Goal: Navigation & Orientation: Find specific page/section

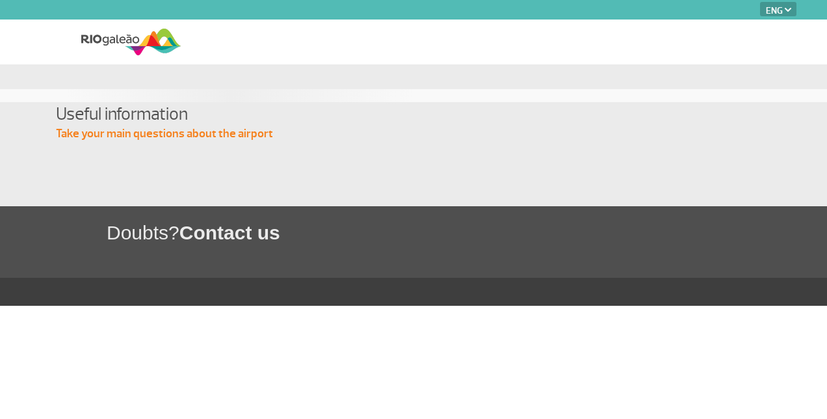
select select "en"
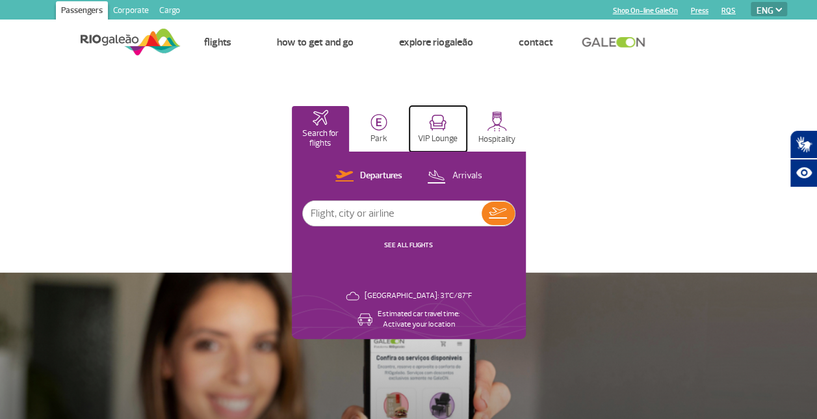
click at [454, 126] on button "VIP Lounge" at bounding box center [439, 129] width 58 height 46
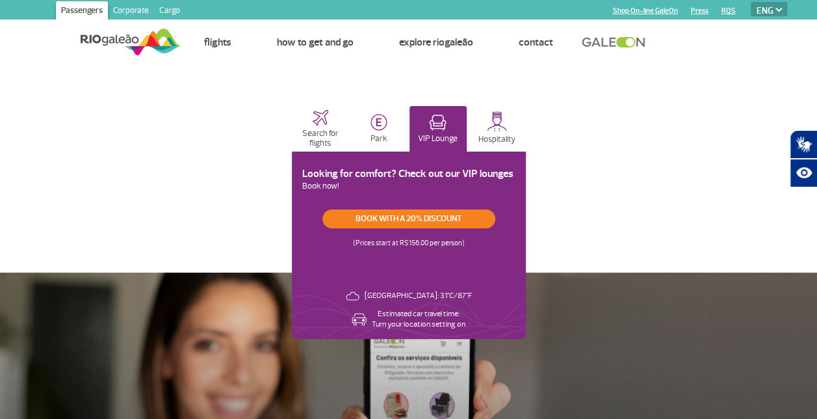
click at [133, 8] on link "Corporate" at bounding box center [131, 11] width 46 height 21
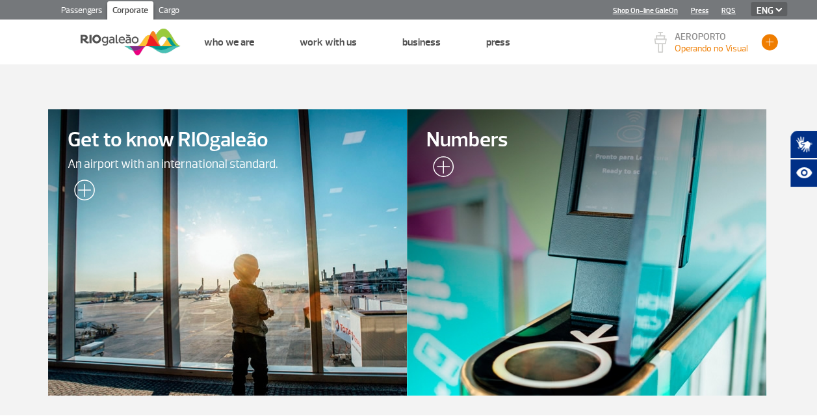
click at [772, 47] on button "button" at bounding box center [770, 43] width 20 height 20
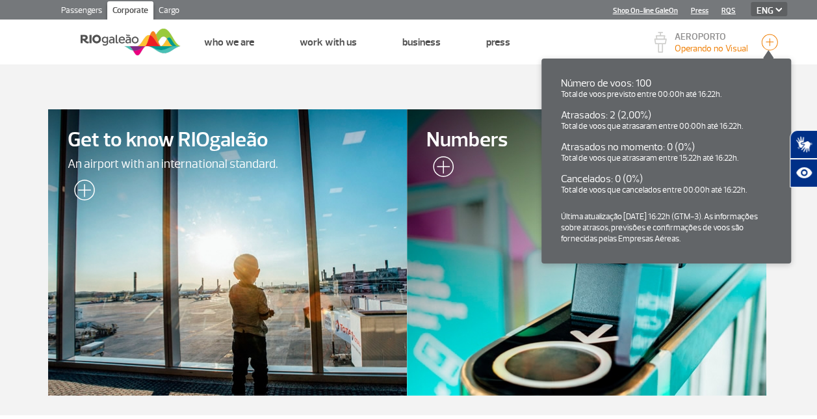
click at [74, 10] on link "Passengers" at bounding box center [81, 11] width 51 height 21
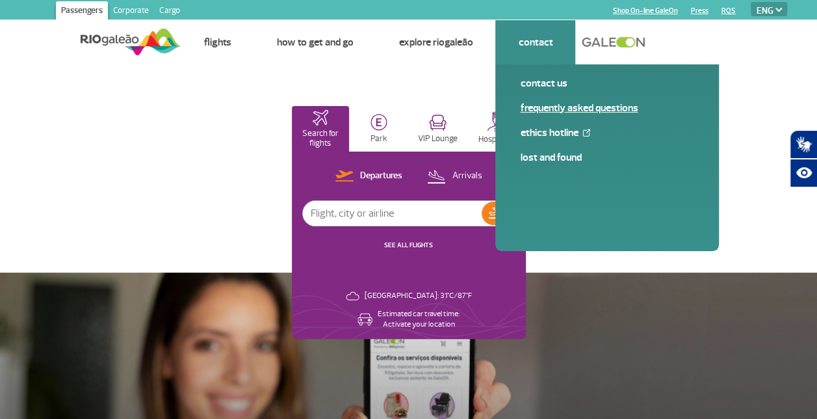
click at [545, 105] on link "Frequently Asked Questions" at bounding box center [607, 108] width 174 height 14
